Goal: Information Seeking & Learning: Learn about a topic

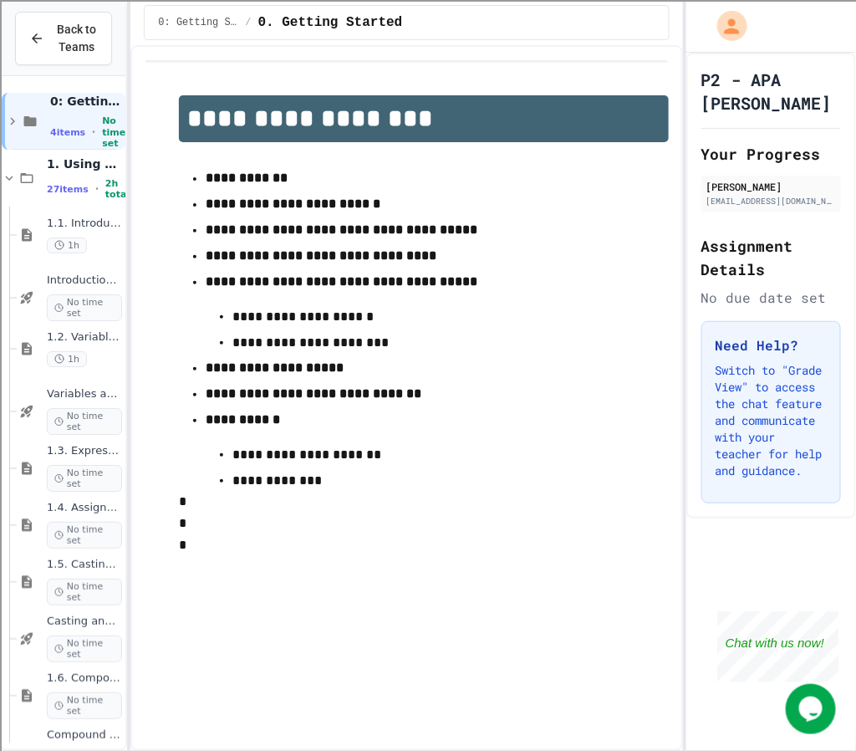
scroll to position [1066, 0]
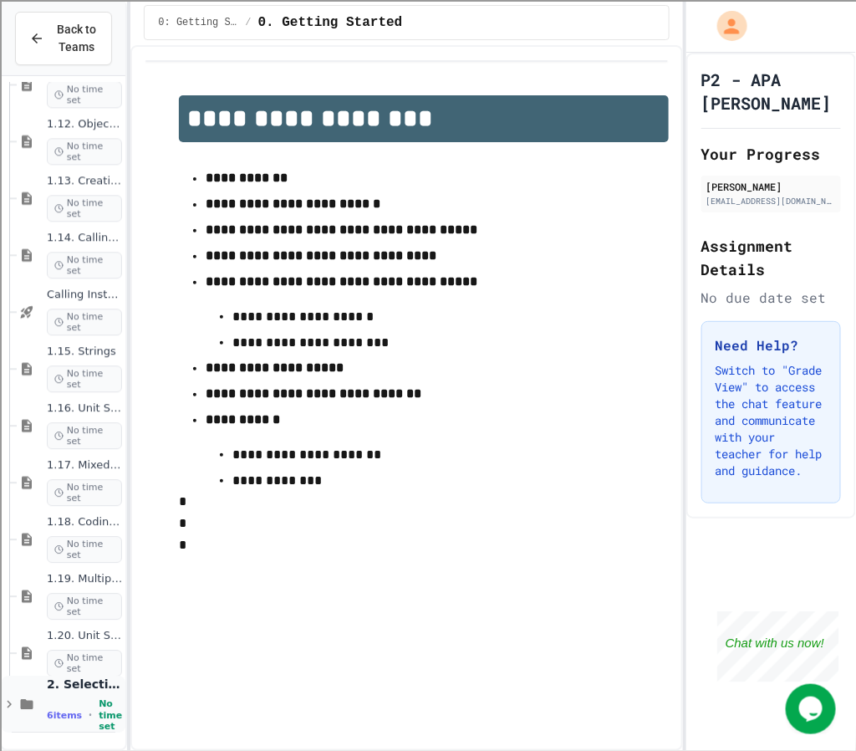
click at [79, 692] on span "2. Selection and Iteration" at bounding box center [84, 684] width 75 height 15
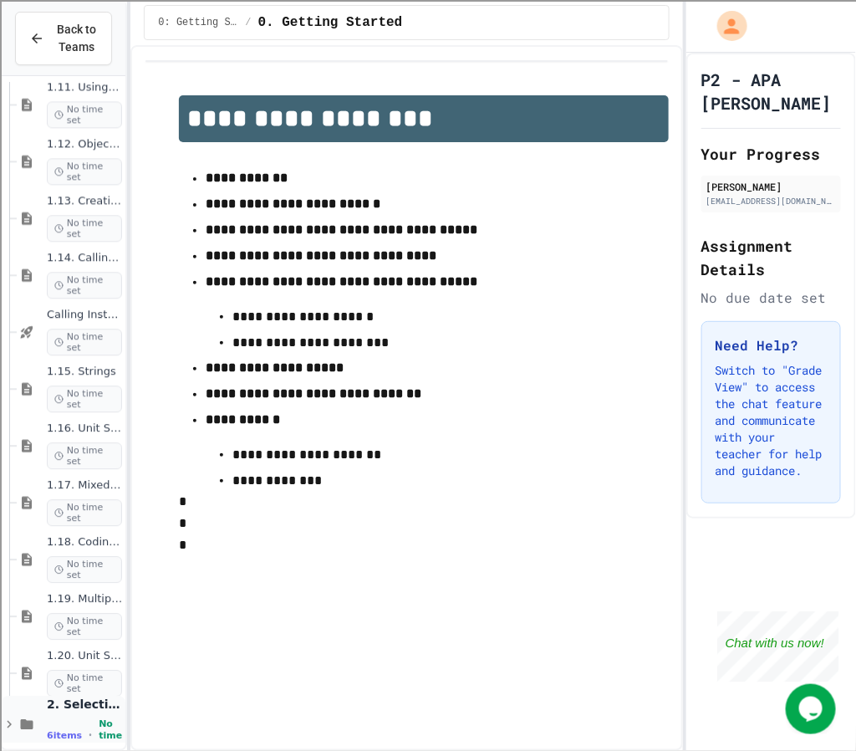
click at [85, 712] on span "2. Selection and Iteration" at bounding box center [84, 704] width 75 height 15
click at [99, 731] on span "No time set" at bounding box center [110, 734] width 23 height 33
click at [74, 704] on span "2. Selection and Iteration" at bounding box center [84, 704] width 75 height 15
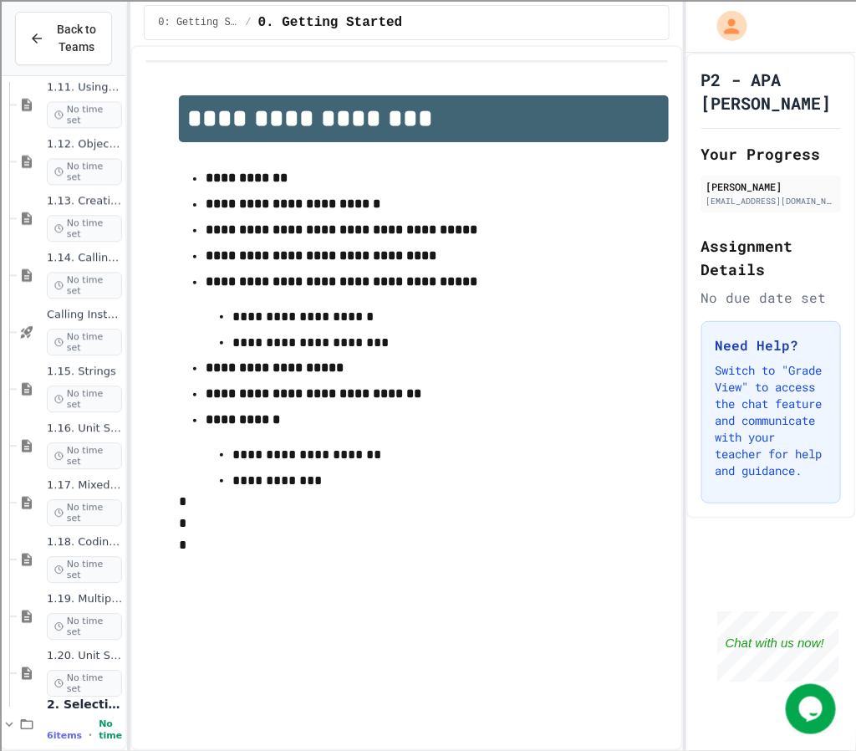
scroll to position [1408, 0]
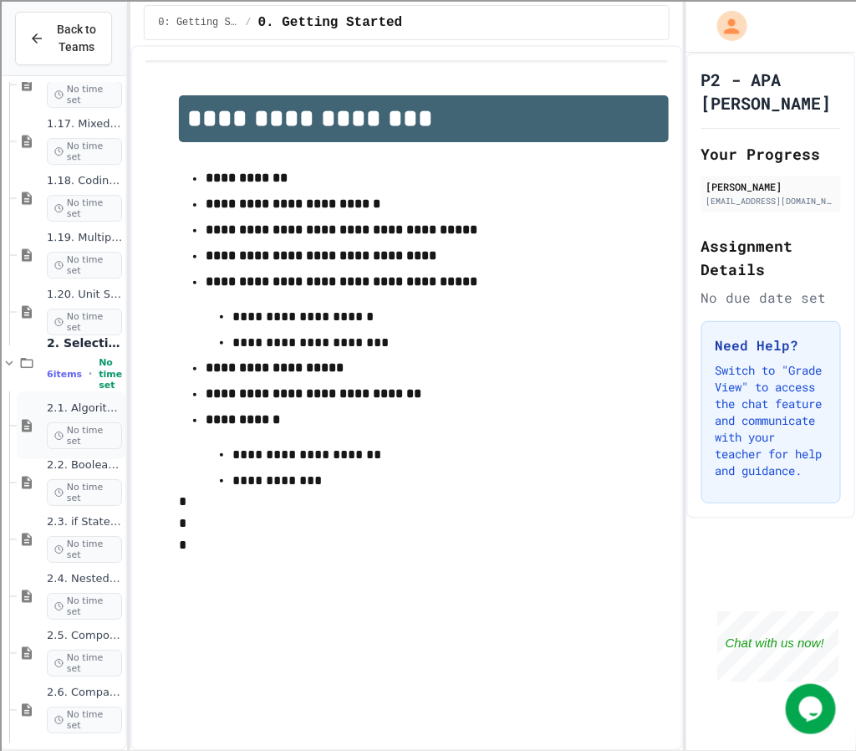
click at [64, 411] on span "2.1. Algorithms with Selection and Repetition" at bounding box center [84, 408] width 75 height 14
